Goal: Navigation & Orientation: Find specific page/section

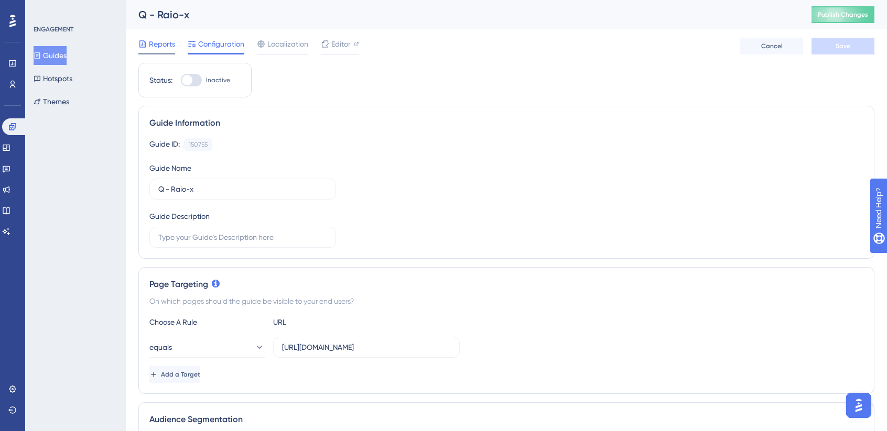
click at [165, 47] on span "Reports" at bounding box center [162, 44] width 26 height 13
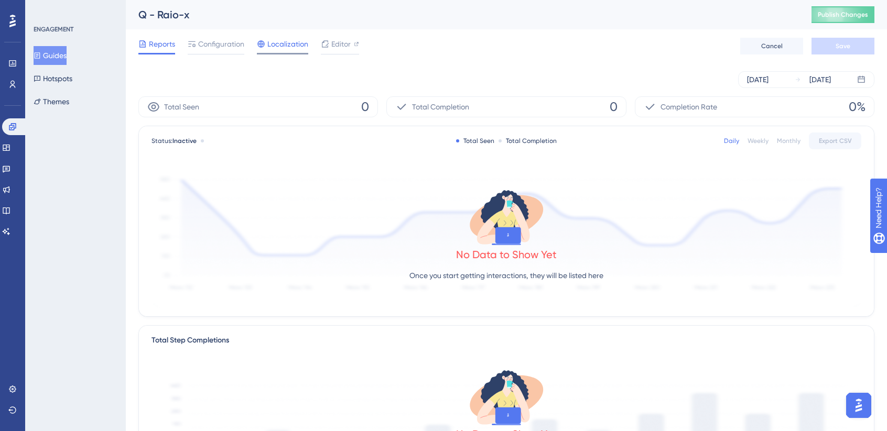
click at [270, 46] on span "Localization" at bounding box center [287, 44] width 41 height 13
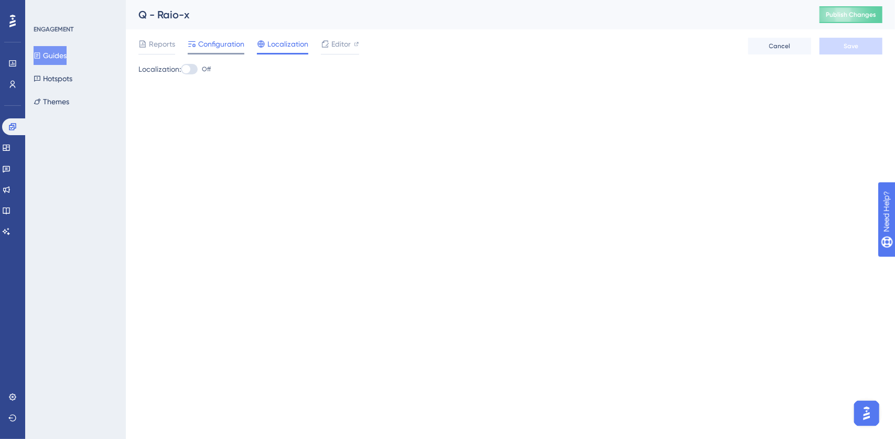
click at [224, 52] on div "Configuration" at bounding box center [216, 46] width 57 height 17
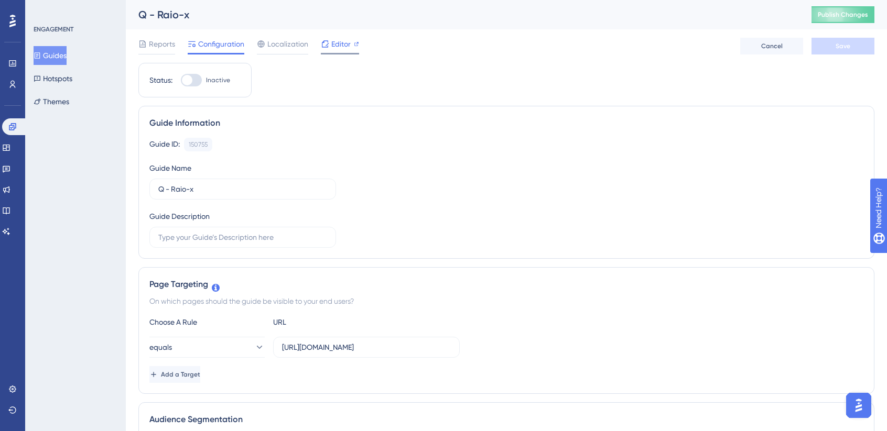
click at [342, 41] on span "Editor" at bounding box center [340, 44] width 19 height 13
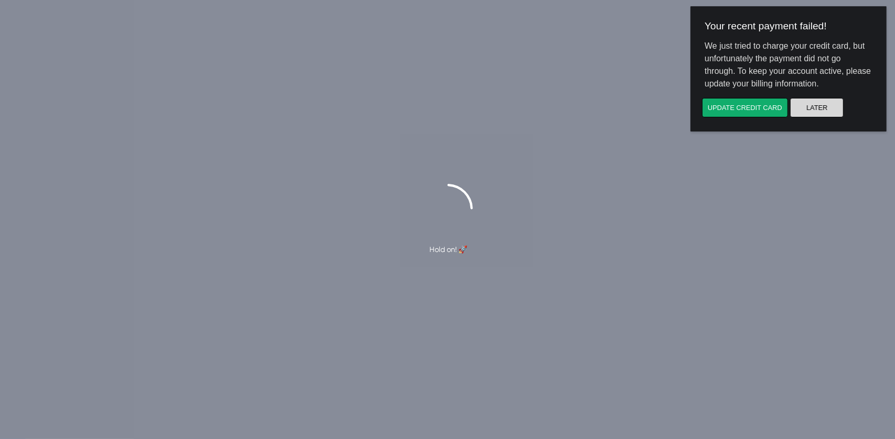
click at [829, 112] on button "Later" at bounding box center [815, 107] width 53 height 19
